Goal: Task Accomplishment & Management: Use online tool/utility

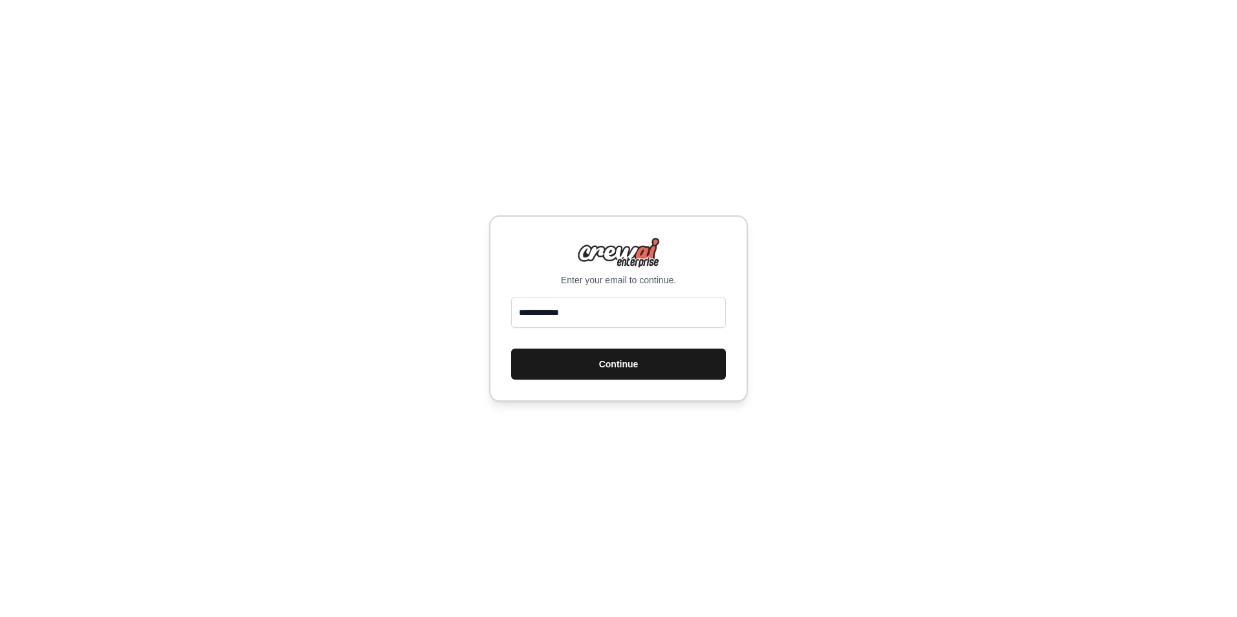
click at [525, 369] on button "Continue" at bounding box center [618, 364] width 215 height 31
